Goal: Transaction & Acquisition: Purchase product/service

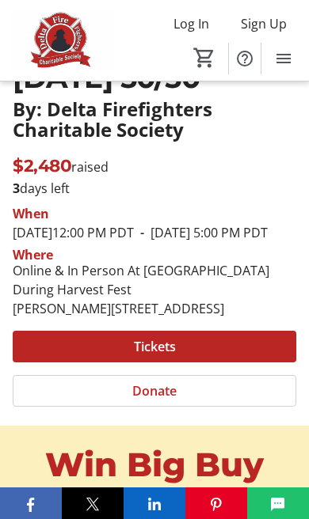
scroll to position [287, 0]
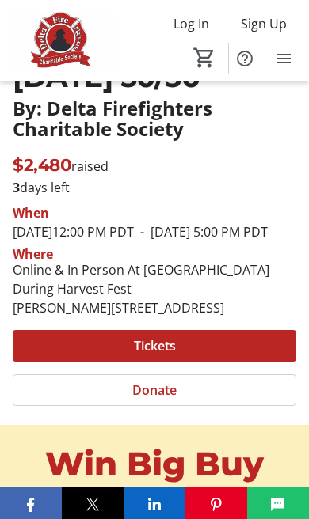
click at [193, 365] on span at bounding box center [154, 346] width 283 height 38
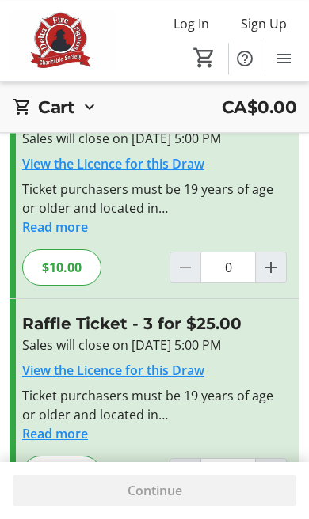
scroll to position [181, 0]
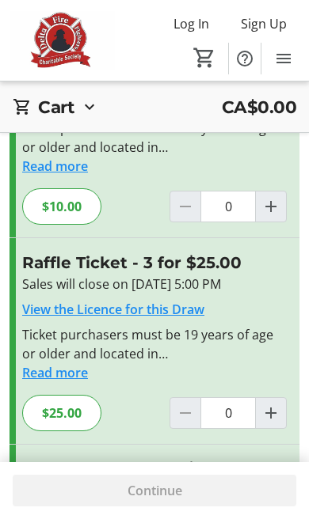
click at [279, 406] on mat-icon "Increment by one" at bounding box center [270, 413] width 19 height 19
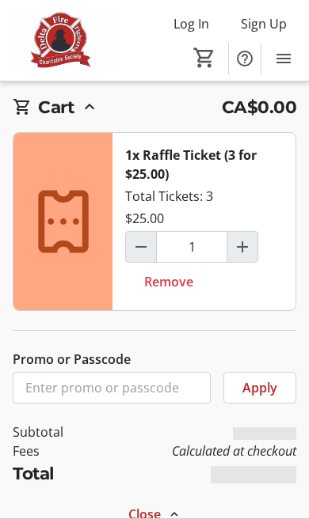
scroll to position [388, 0]
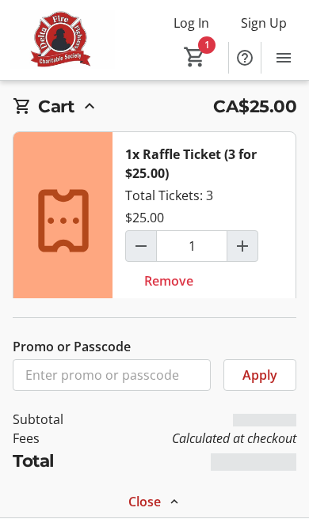
type input "1"
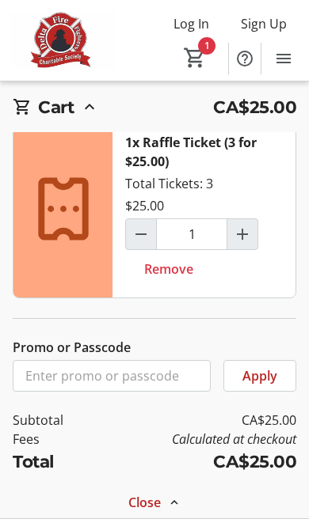
scroll to position [12, 0]
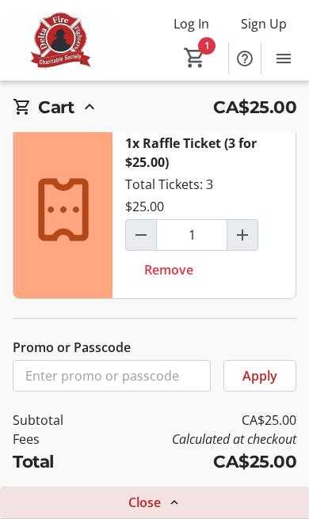
click at [170, 507] on mat-icon at bounding box center [174, 503] width 14 height 14
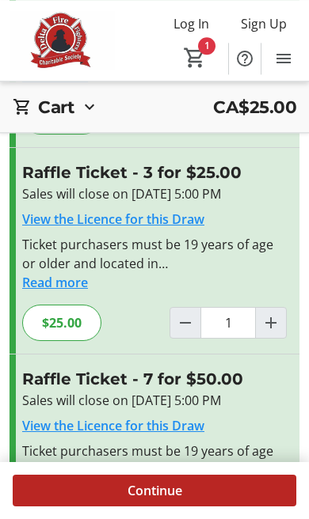
scroll to position [317, 0]
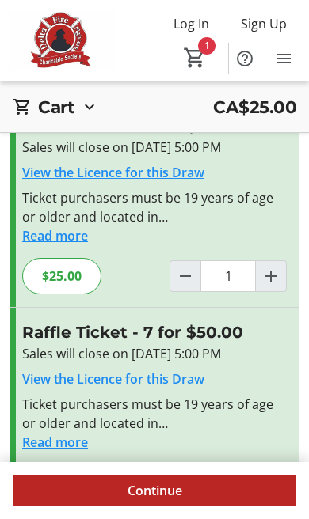
click at [176, 500] on span "Continue" at bounding box center [154, 490] width 55 height 19
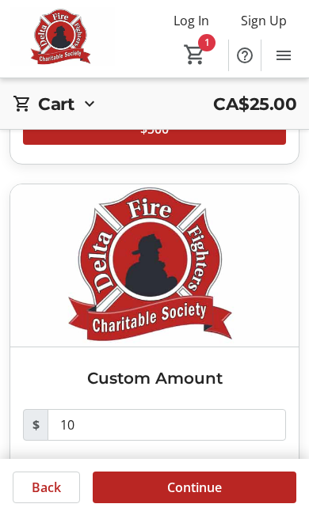
scroll to position [1049, 0]
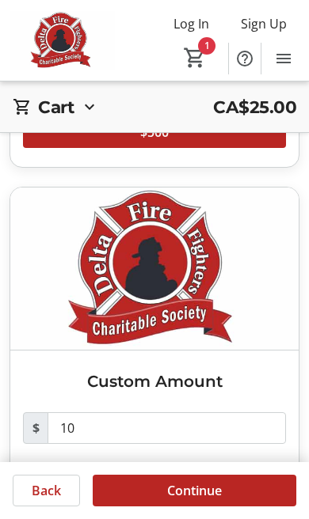
click at [208, 500] on span "Continue" at bounding box center [194, 490] width 55 height 19
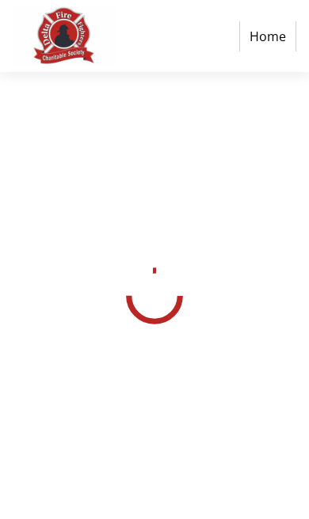
select select "CA"
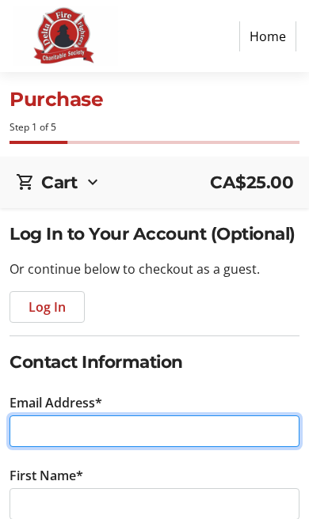
click at [150, 438] on input "Email Address*" at bounding box center [155, 432] width 290 height 32
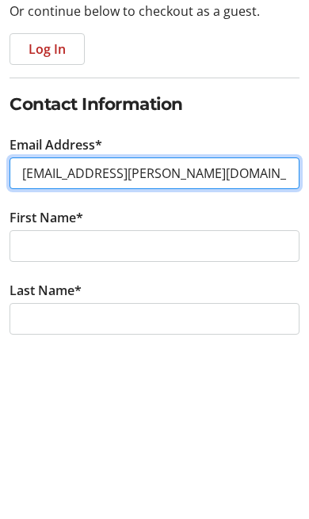
type input "[EMAIL_ADDRESS][PERSON_NAME][DOMAIN_NAME]"
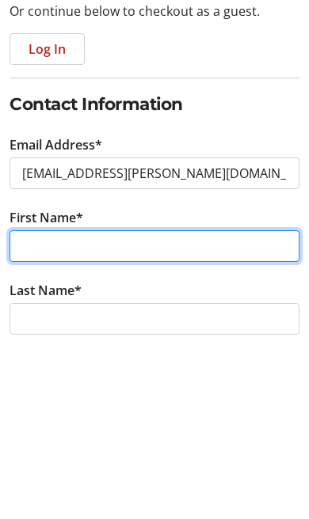
click at [136, 405] on input "First Name*" at bounding box center [155, 421] width 290 height 32
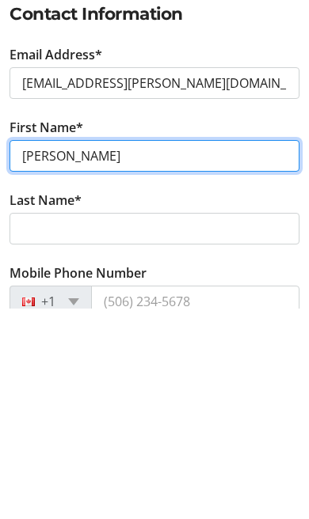
type input "[PERSON_NAME]"
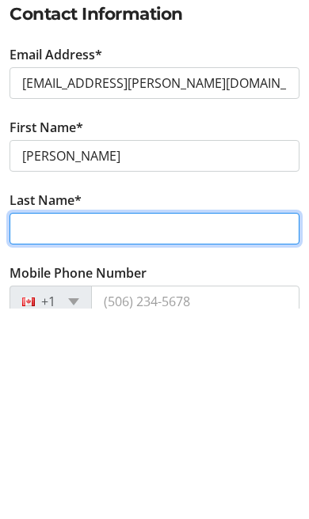
click at [133, 424] on input "Last Name*" at bounding box center [155, 440] width 290 height 32
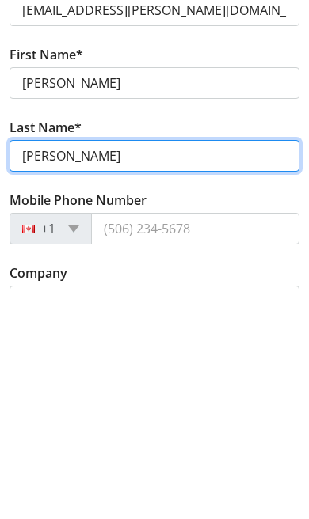
type input "[PERSON_NAME]"
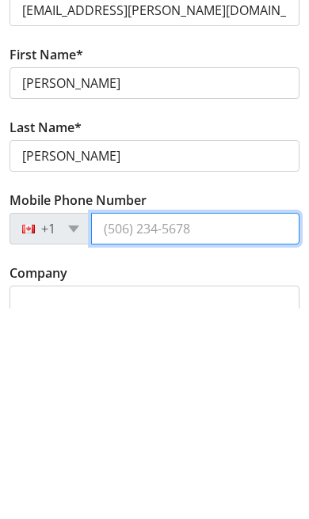
click at [150, 424] on input "Mobile Phone Number" at bounding box center [195, 440] width 208 height 32
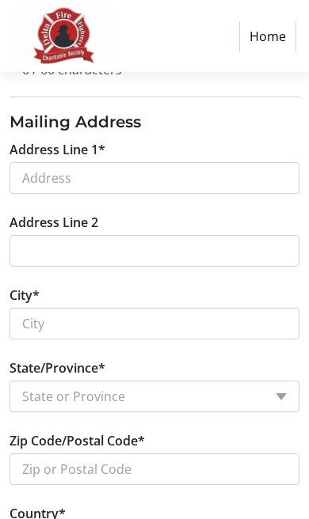
scroll to position [638, 0]
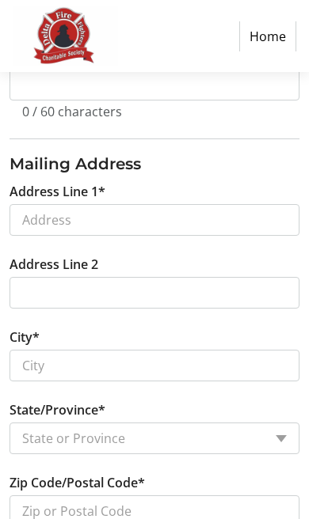
type input "[PHONE_NUMBER]"
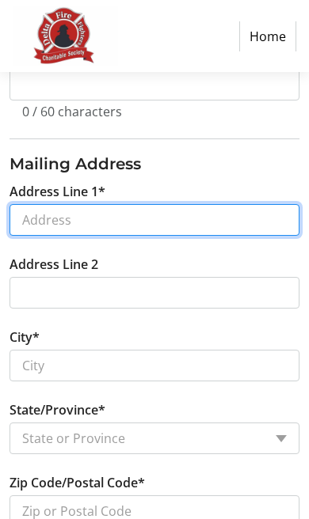
click at [91, 215] on input "Address Line 1*" at bounding box center [155, 220] width 290 height 32
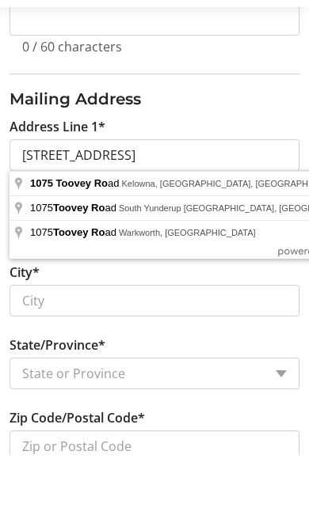
type input "[STREET_ADDRESS]"
type input "Kelowna"
select select "BC"
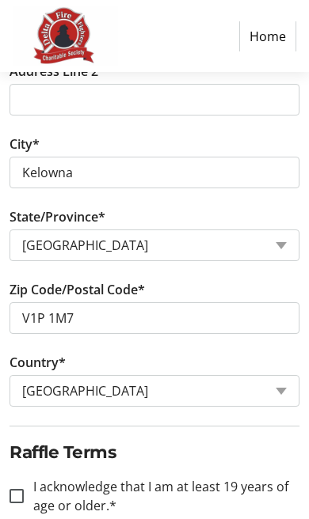
scroll to position [834, 0]
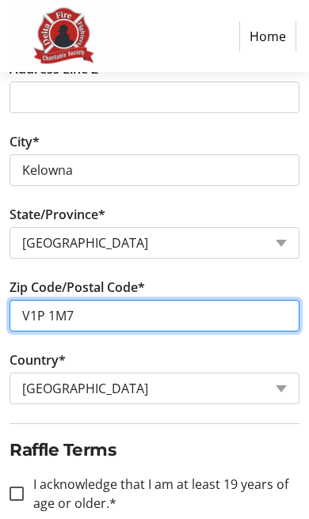
click at [93, 327] on input "V1P 1M7" at bounding box center [155, 316] width 290 height 32
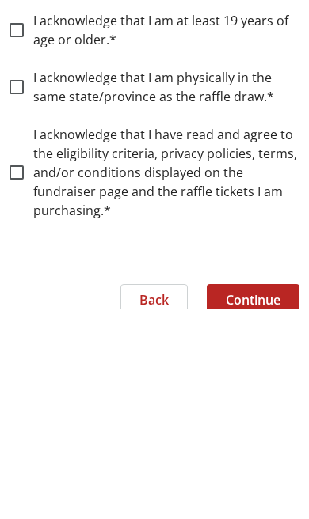
scroll to position [1090, 0]
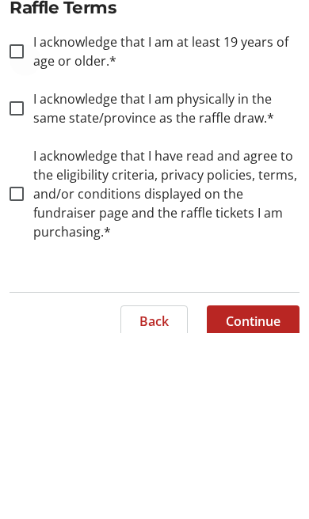
type input "V1x 6r2"
click at [7, 219] on div at bounding box center [17, 238] width 38 height 38
checkbox input "true"
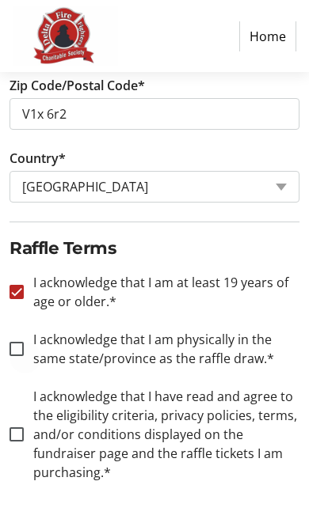
click at [6, 346] on div at bounding box center [17, 349] width 38 height 38
checkbox input "true"
click at [6, 428] on div at bounding box center [17, 435] width 38 height 38
checkbox input "true"
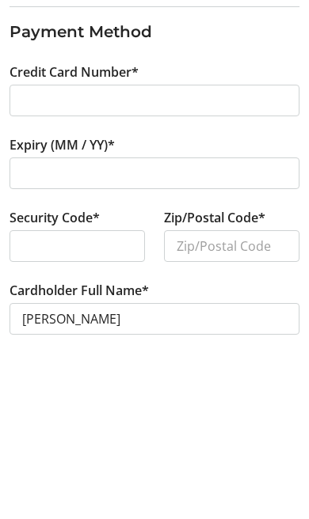
scroll to position [151, 0]
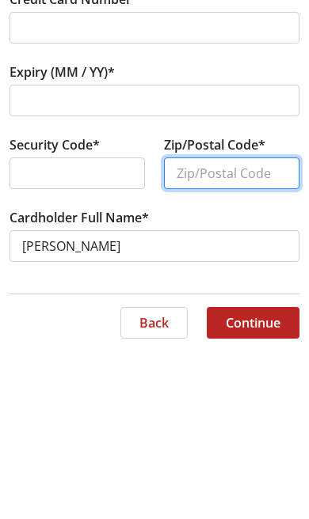
click at [216, 333] on input "Zip/Postal Code*" at bounding box center [231, 349] width 135 height 32
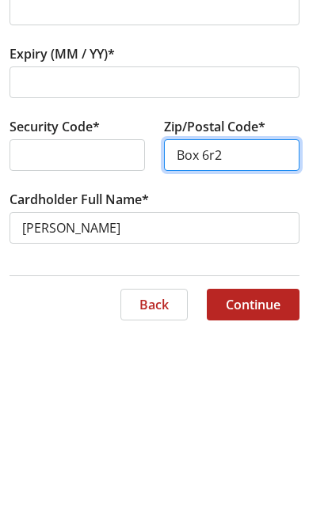
click at [190, 333] on input "Box 6r2" at bounding box center [231, 349] width 135 height 32
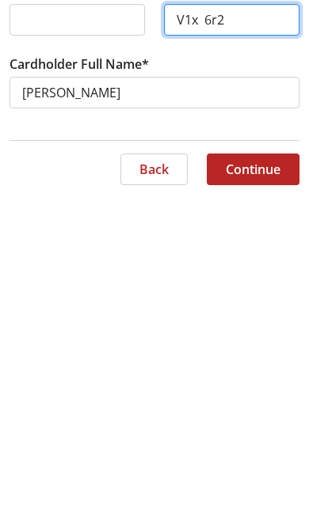
type input "V1x 6r2"
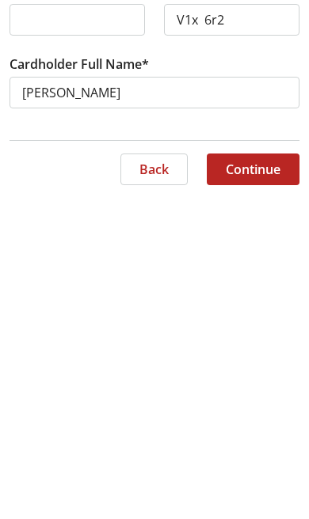
click at [257, 482] on span "Continue" at bounding box center [253, 491] width 55 height 19
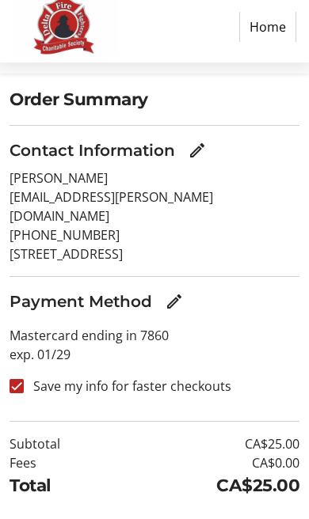
scroll to position [121, 0]
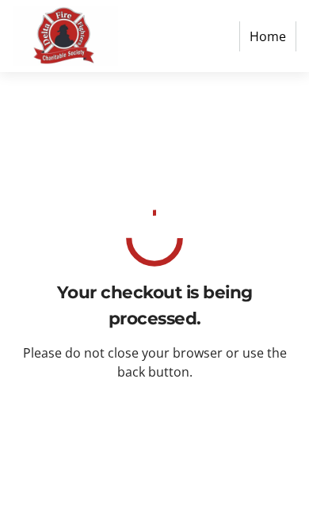
scroll to position [0, 0]
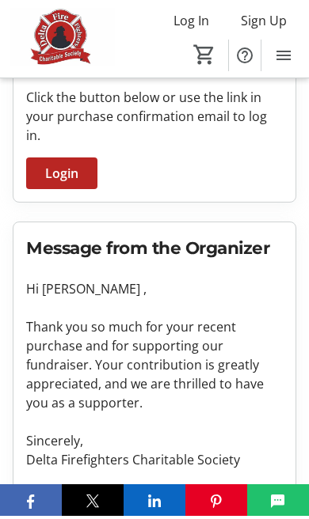
scroll to position [684, 0]
